Goal: Obtain resource: Obtain resource

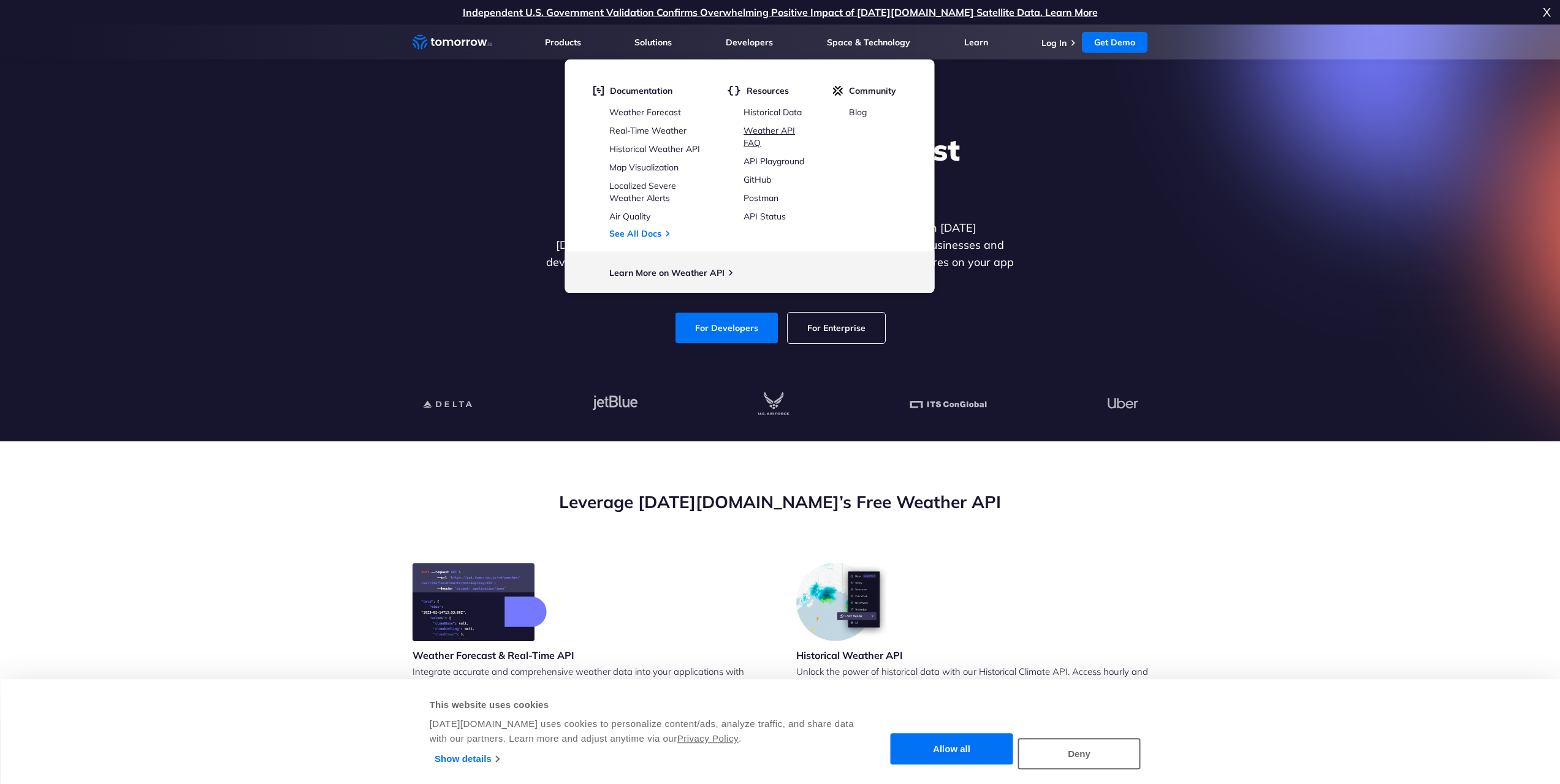
click at [763, 129] on link "Weather API FAQ" at bounding box center [769, 136] width 51 height 23
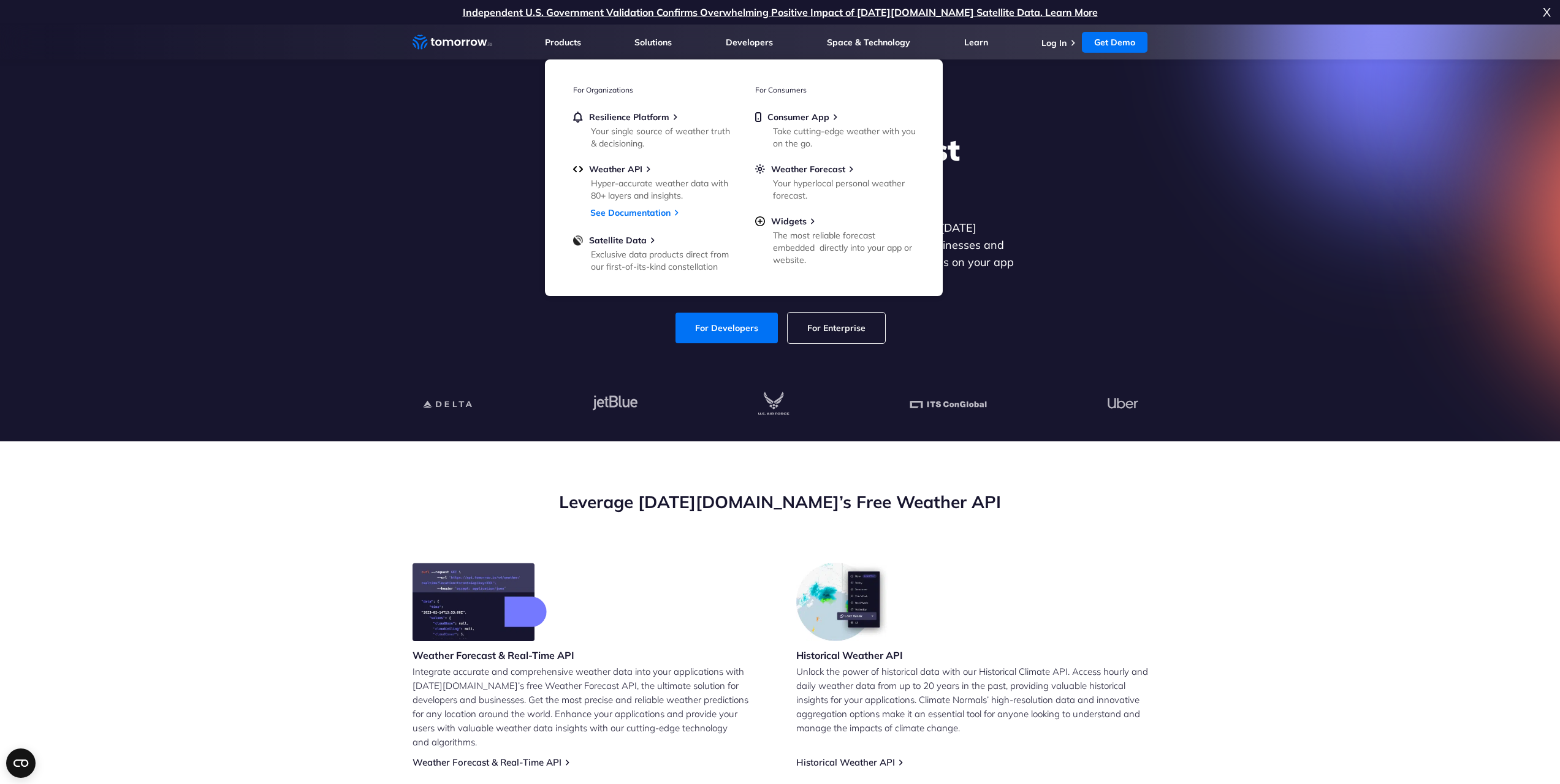
click at [866, 469] on section "Leverage Tomorrow.io’s Free Weather API Weather Forecast & Real-Time API Integr…" at bounding box center [780, 749] width 1560 height 616
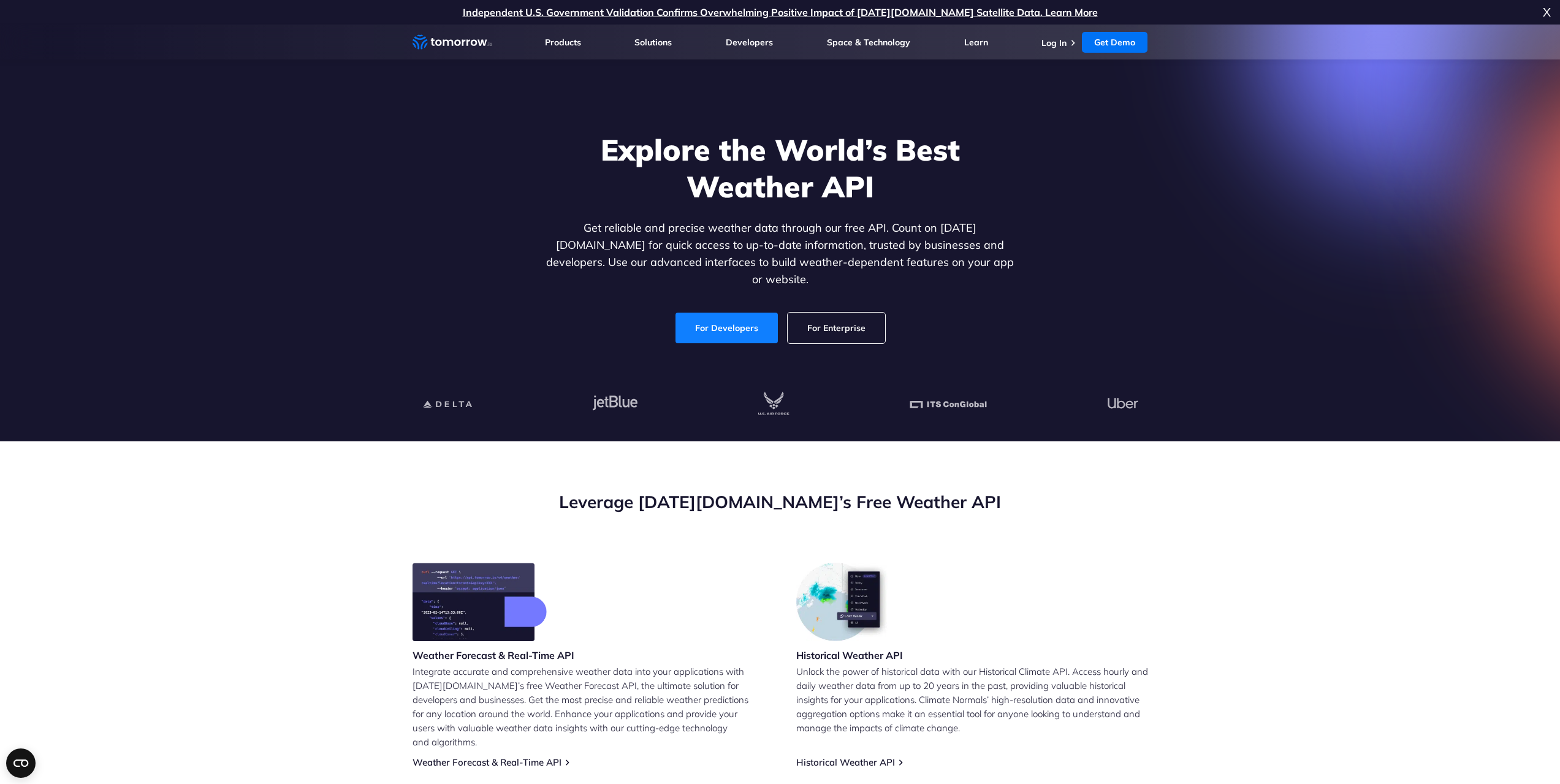
click at [720, 314] on link "For Developers" at bounding box center [726, 328] width 102 height 31
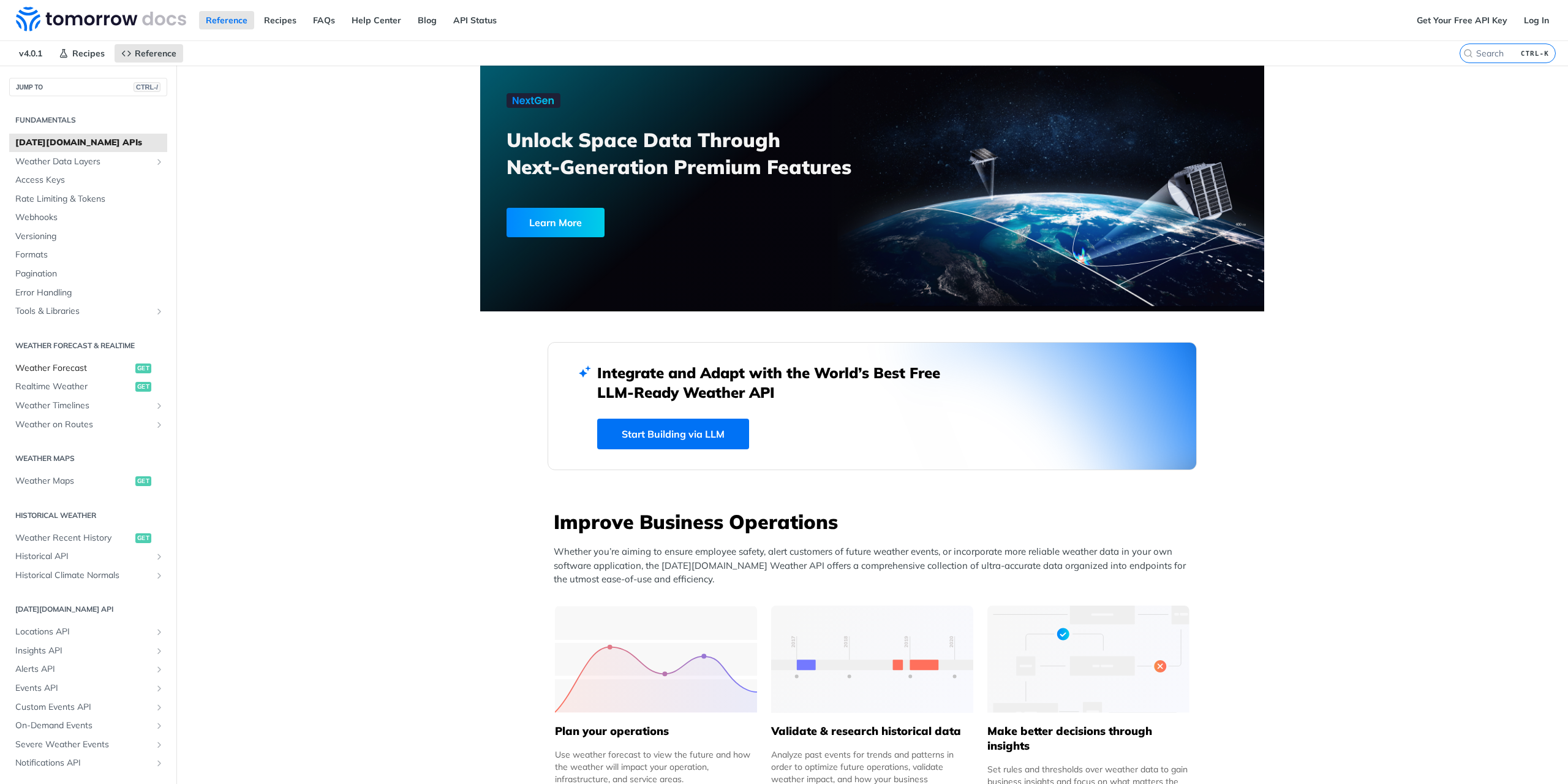
click at [70, 367] on span "Weather Forecast" at bounding box center [74, 369] width 117 height 13
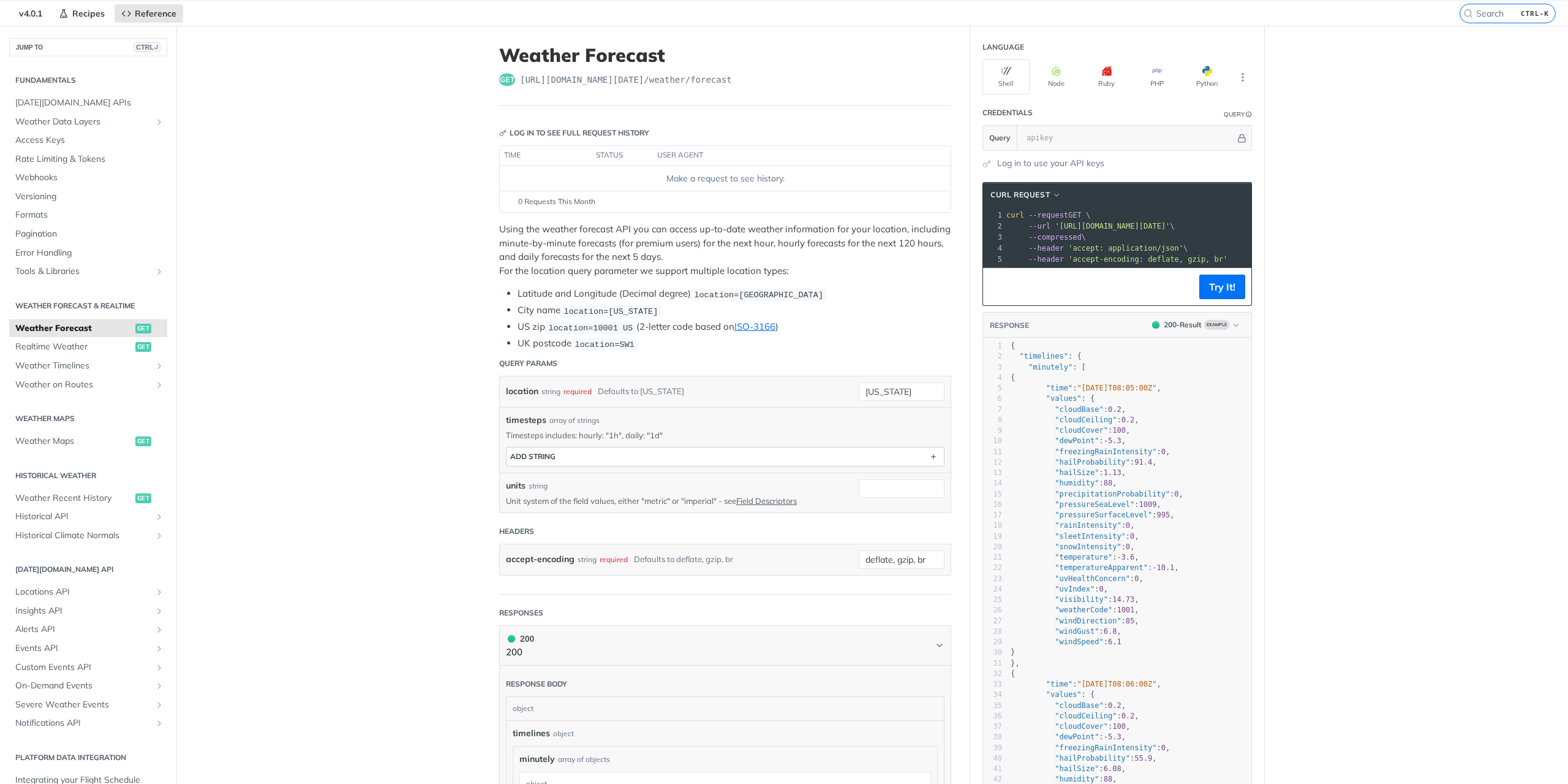
scroll to position [61, 0]
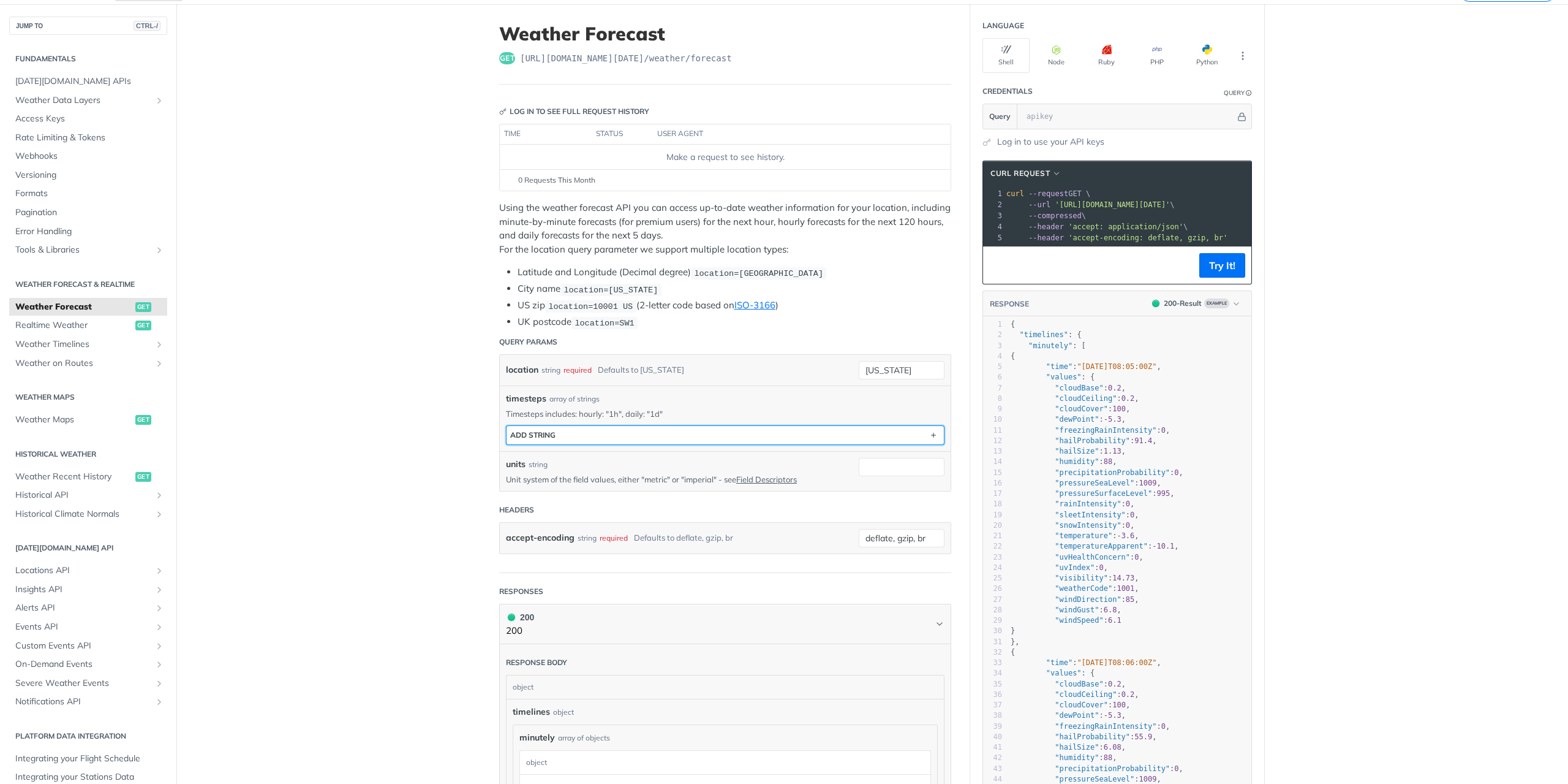
click at [567, 435] on button "ADD string" at bounding box center [725, 435] width 437 height 18
click at [568, 435] on button "string" at bounding box center [725, 435] width 437 height 18
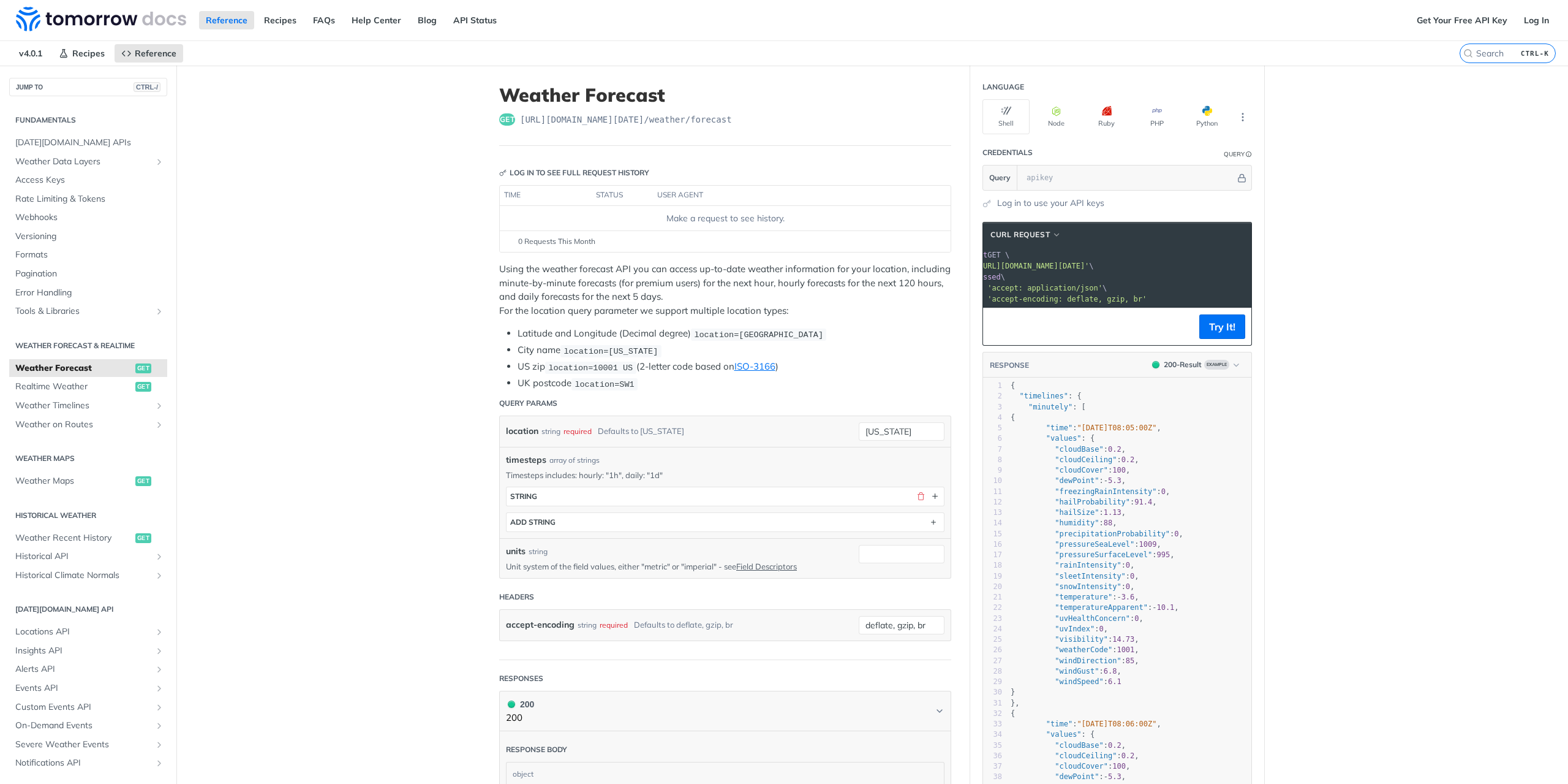
scroll to position [0, 0]
drag, startPoint x: 721, startPoint y: 124, endPoint x: 517, endPoint y: 118, distance: 204.1
click at [517, 118] on div "get https://api.tomorrow.io/v4 /weather/forecast" at bounding box center [725, 120] width 452 height 13
copy span "https://api.tomorrow.io/v4 /weather/forecast"
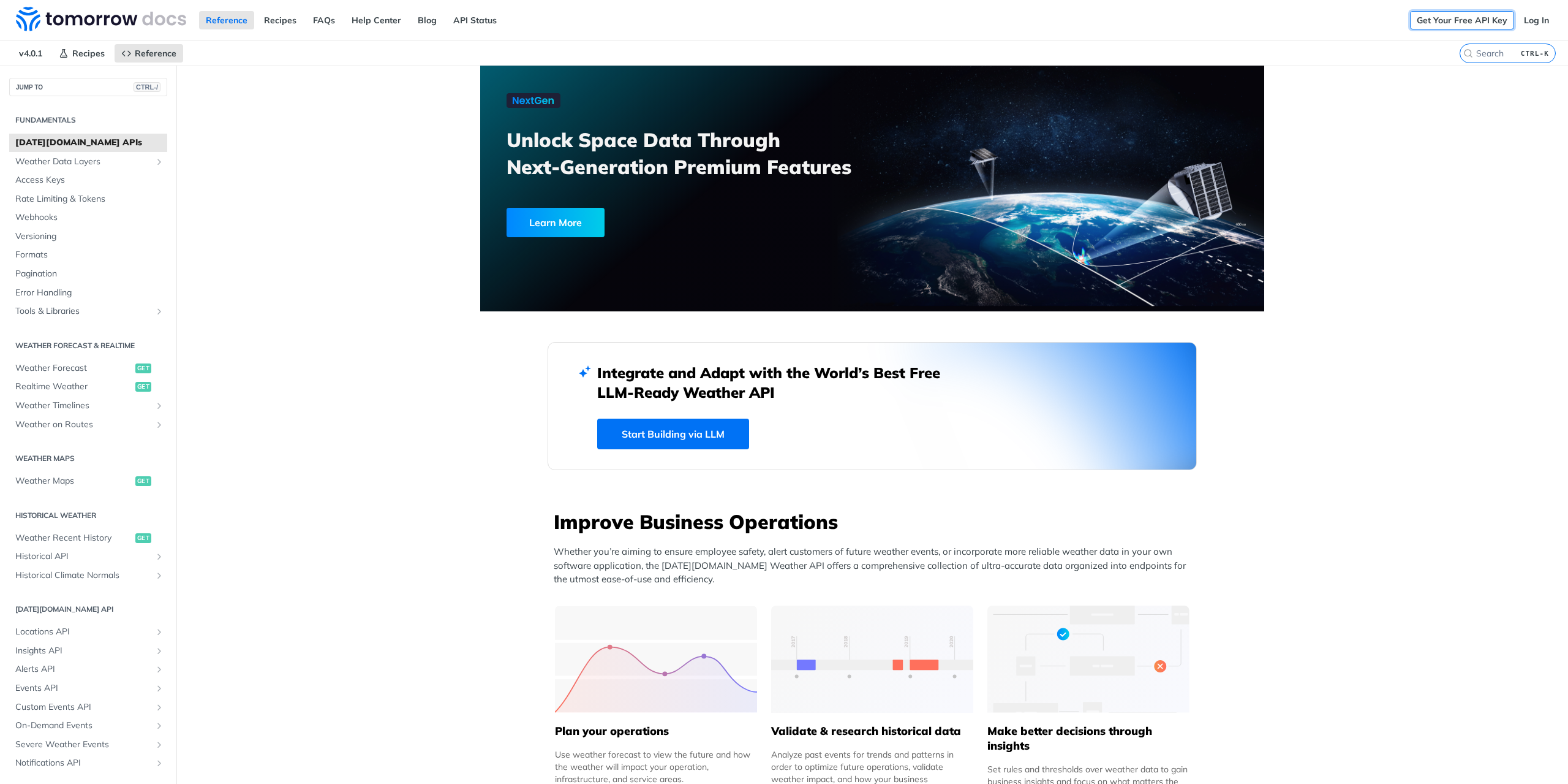
click at [1452, 22] on link "Get Your Free API Key" at bounding box center [1462, 20] width 104 height 18
click at [1483, 19] on link "Get Your Free API Key" at bounding box center [1462, 20] width 104 height 18
